Goal: Transaction & Acquisition: Purchase product/service

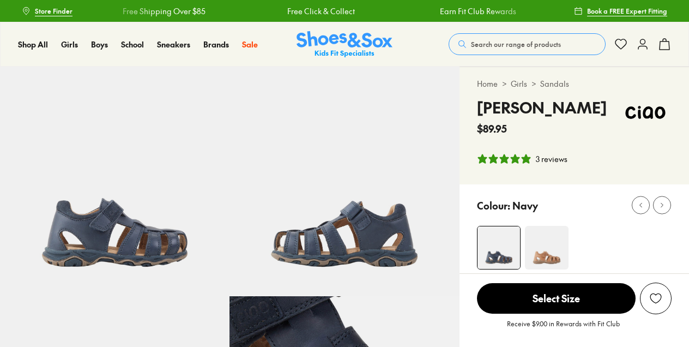
select select "*"
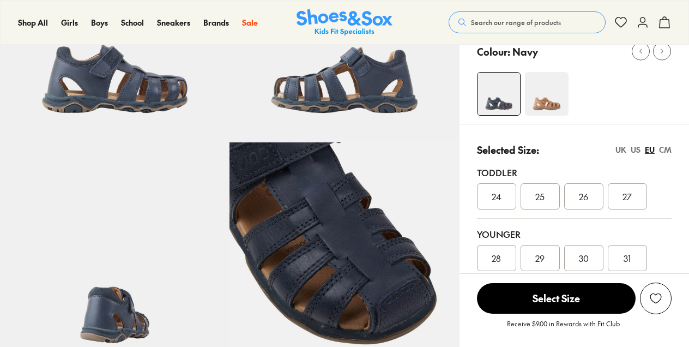
scroll to position [164, 0]
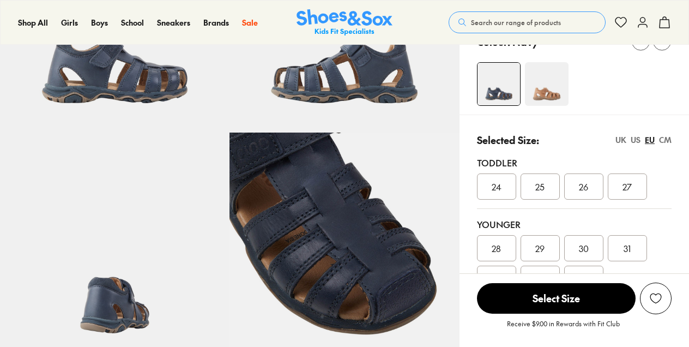
click at [669, 137] on div "CM" at bounding box center [665, 139] width 13 height 11
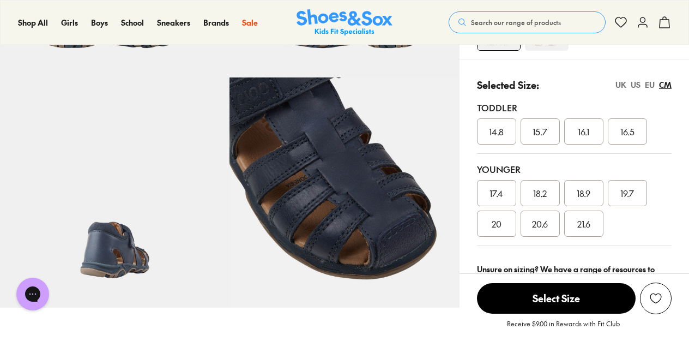
scroll to position [273, 0]
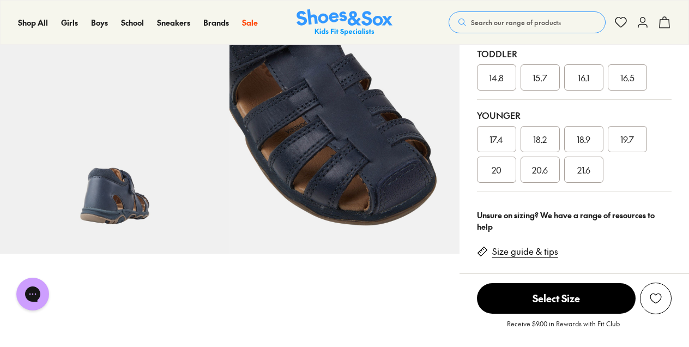
click at [514, 140] on div "17.4" at bounding box center [496, 139] width 39 height 26
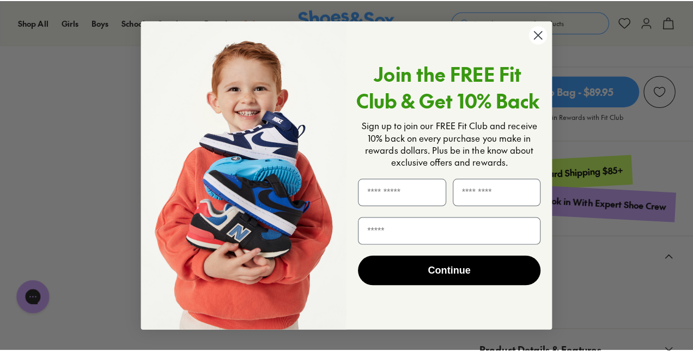
scroll to position [492, 0]
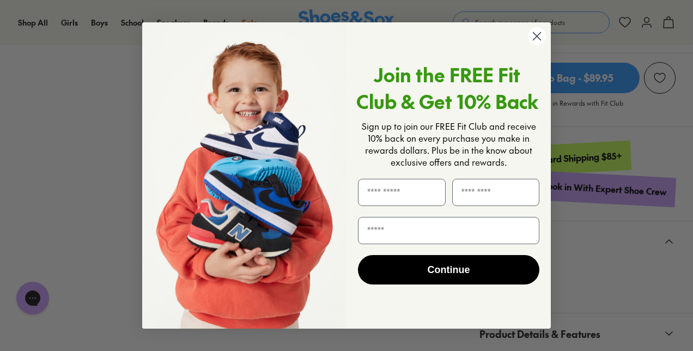
click at [539, 37] on icon "Close dialog" at bounding box center [538, 36] width 8 height 8
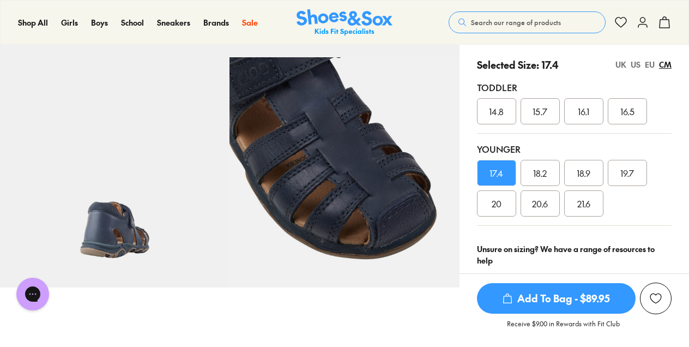
scroll to position [273, 0]
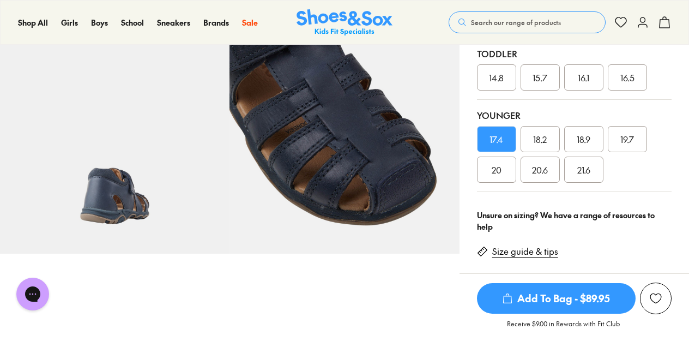
click at [534, 136] on span "18.2" at bounding box center [540, 138] width 14 height 13
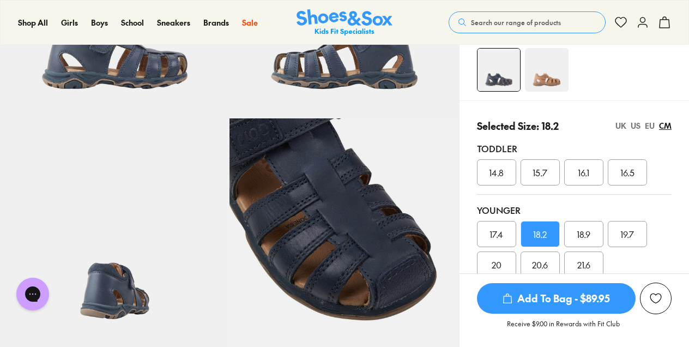
scroll to position [164, 0]
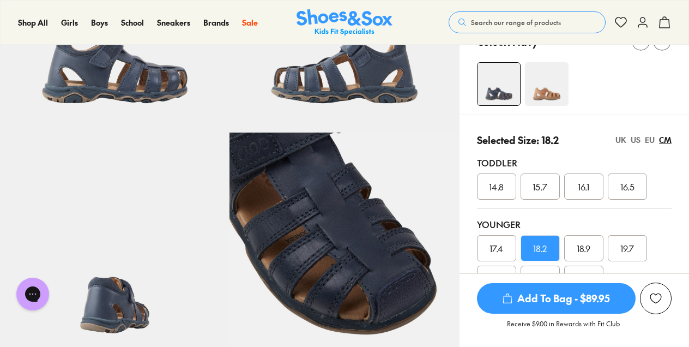
click at [623, 141] on div "UK" at bounding box center [621, 139] width 11 height 11
click at [636, 140] on div "US" at bounding box center [636, 139] width 10 height 11
click at [645, 138] on div "EU" at bounding box center [650, 139] width 10 height 11
click at [668, 142] on div "CM" at bounding box center [665, 139] width 13 height 11
click at [650, 141] on div "EU" at bounding box center [650, 139] width 10 height 11
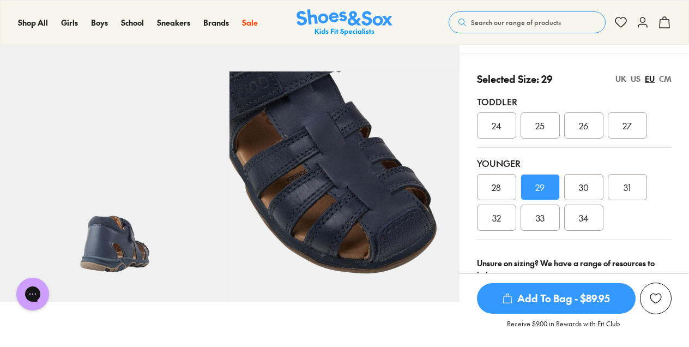
scroll to position [327, 0]
